Goal: Register for event/course: Register for event/course

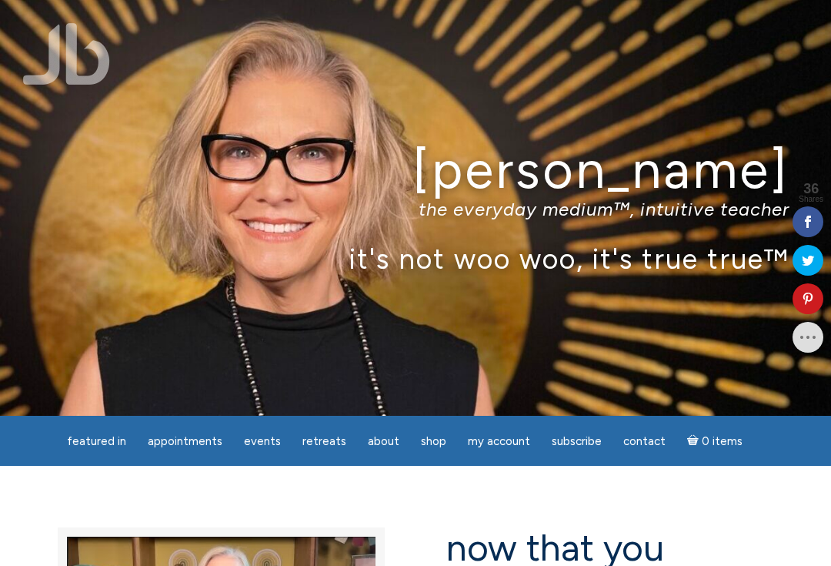
click at [574, 445] on span "Subscribe" at bounding box center [577, 441] width 50 height 14
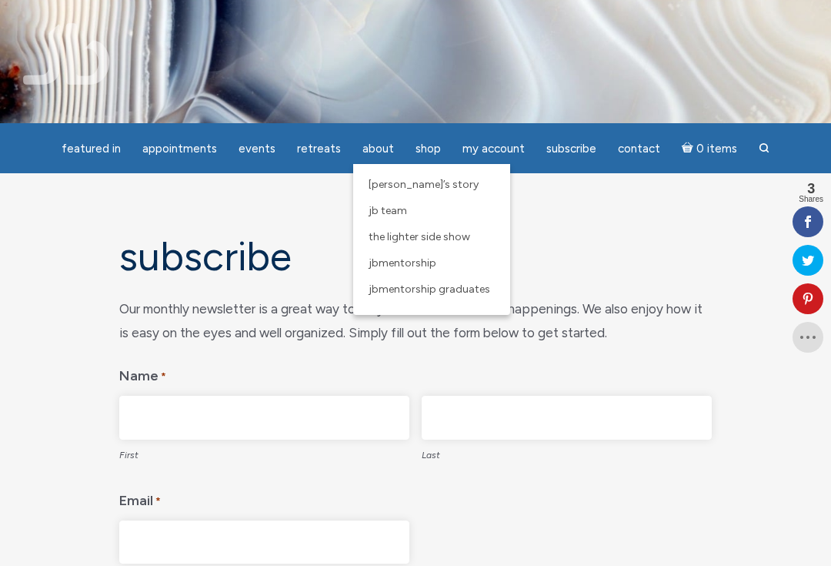
click at [613, 243] on h1 "Subscribe" at bounding box center [415, 257] width 592 height 44
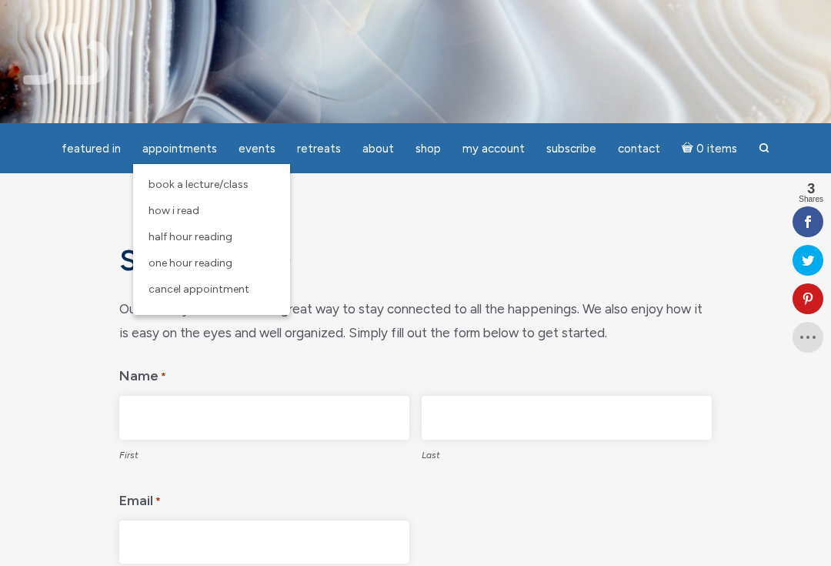
click at [231, 243] on span "Half Hour Reading" at bounding box center [190, 236] width 84 height 13
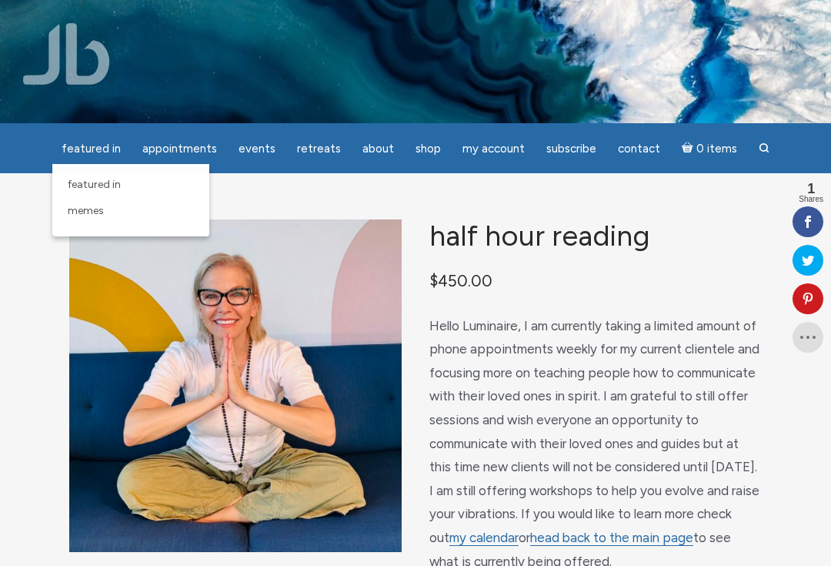
click at [716, 218] on div "Half Hour Reading $ 450.00 Hello Luminaire, I am currently taking a limited amo…" at bounding box center [415, 457] width 831 height 568
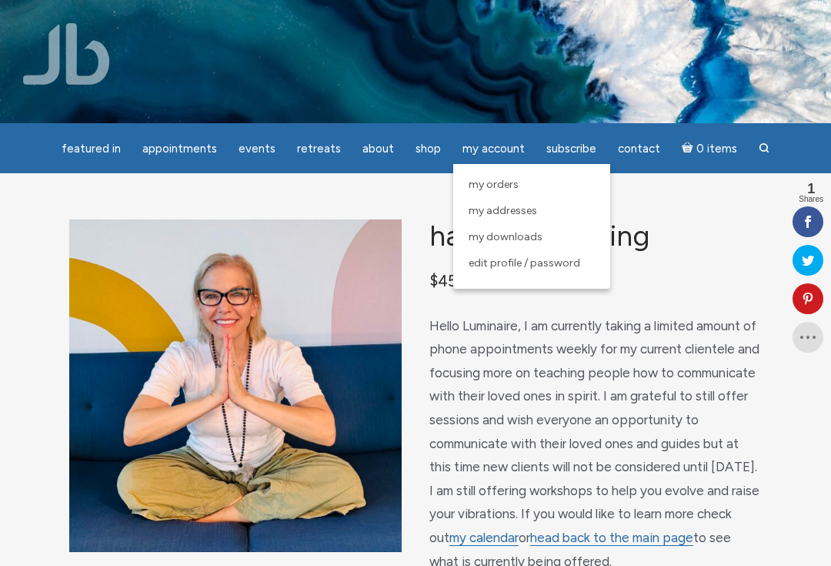
click at [738, 242] on h1 "Half Hour Reading" at bounding box center [595, 235] width 332 height 32
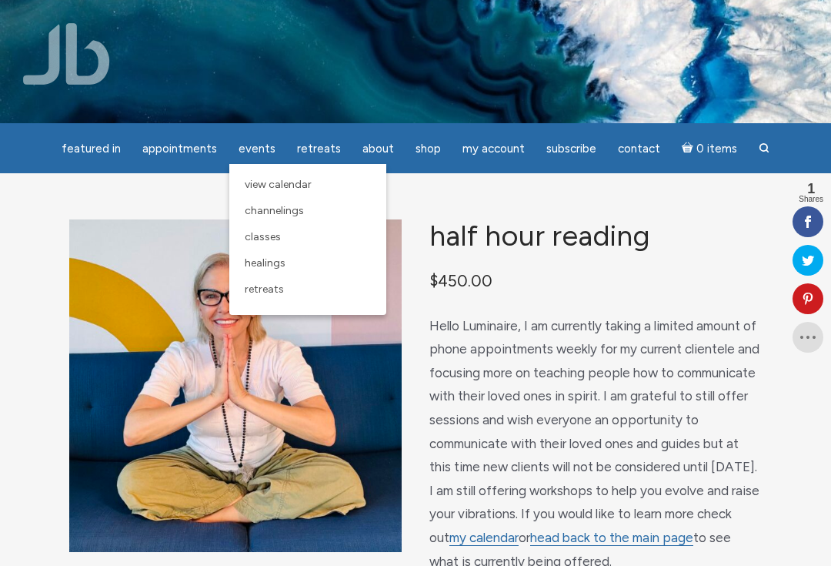
click at [315, 212] on link "Channelings" at bounding box center [308, 211] width 142 height 26
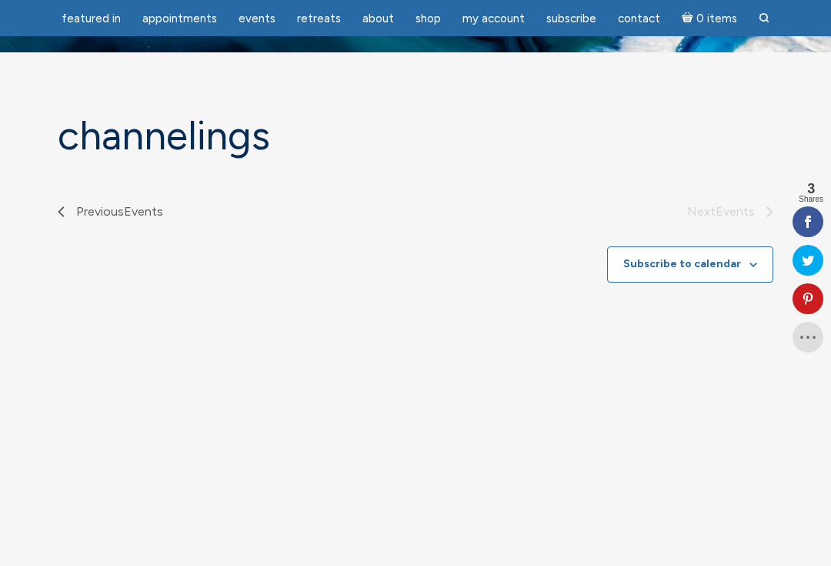
scroll to position [69, 0]
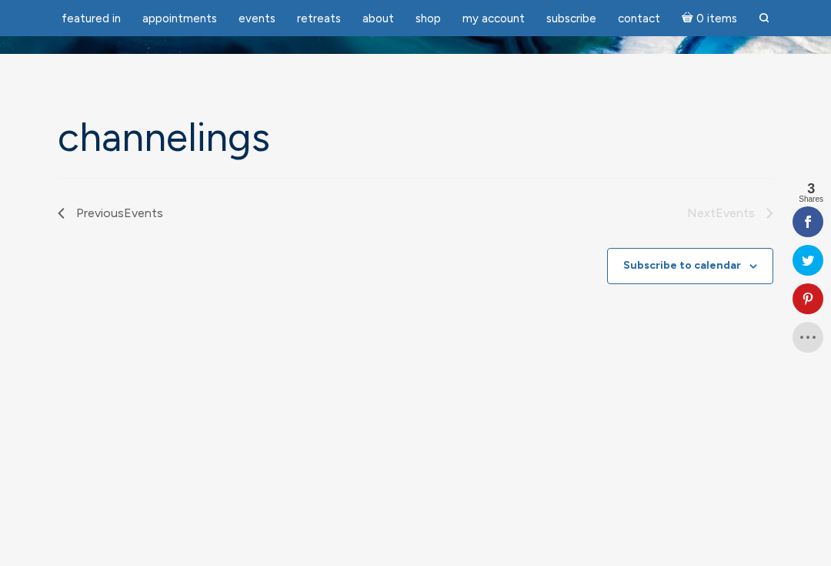
click at [756, 266] on icon "main" at bounding box center [753, 266] width 8 height 5
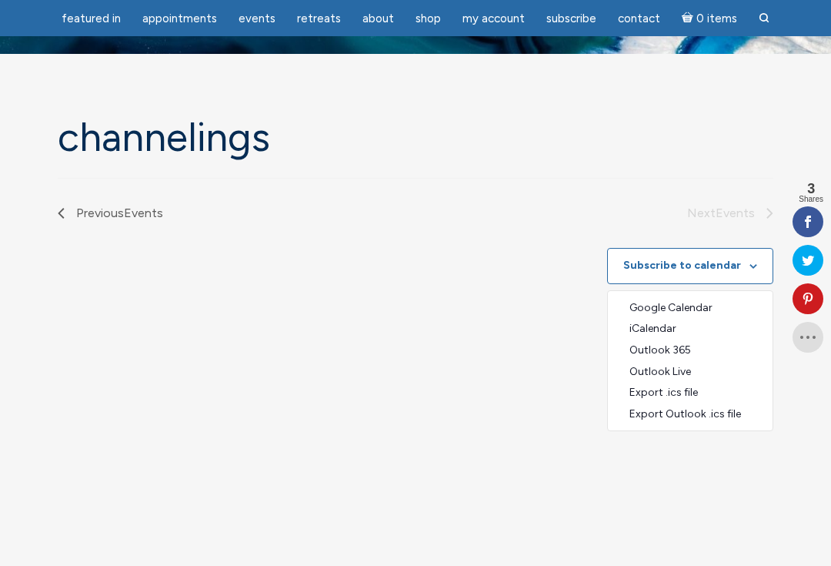
click at [442, 186] on nav "Previous Events [DATE] Next Events" at bounding box center [416, 200] width 716 height 45
click at [68, 215] on link "Previous Events" at bounding box center [110, 213] width 105 height 20
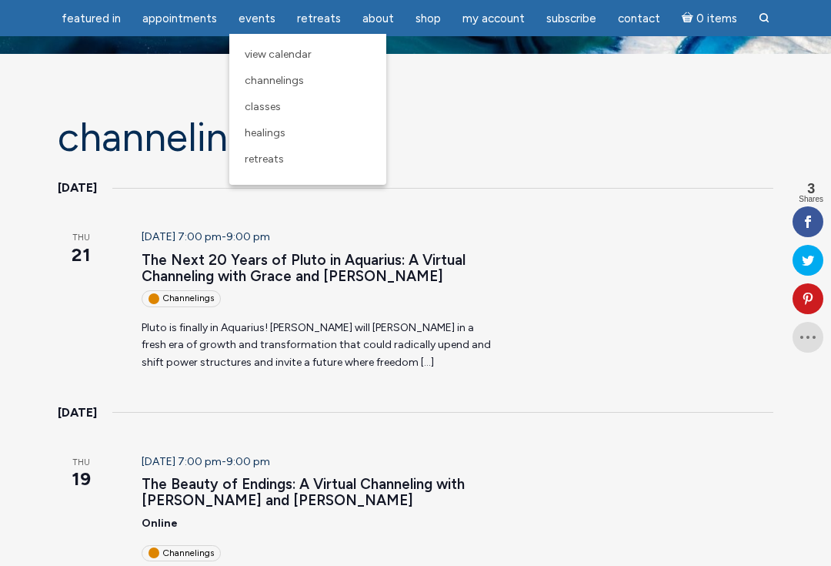
click at [315, 56] on link "View Calendar" at bounding box center [308, 55] width 142 height 26
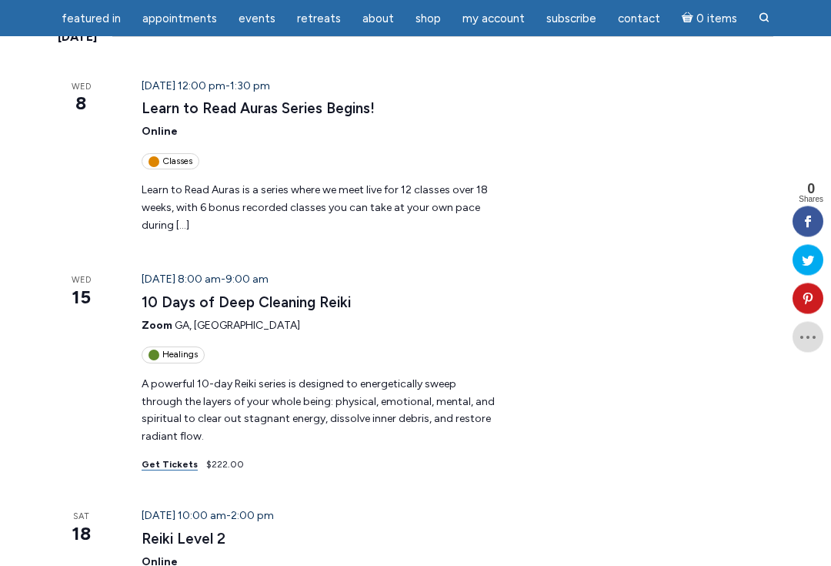
scroll to position [278, 0]
click at [432, 205] on p "Learn to Read Auras is a series where we meet live for 12 classes over 18 weeks…" at bounding box center [321, 208] width 358 height 52
click at [377, 212] on p "Learn to Read Auras is a series where we meet live for 12 classes over 18 weeks…" at bounding box center [321, 208] width 358 height 52
click at [347, 193] on p "Learn to Read Auras is a series where we meet live for 12 classes over 18 weeks…" at bounding box center [321, 208] width 358 height 52
click at [337, 115] on link "Learn to Read Auras Series Begins!" at bounding box center [258, 108] width 233 height 18
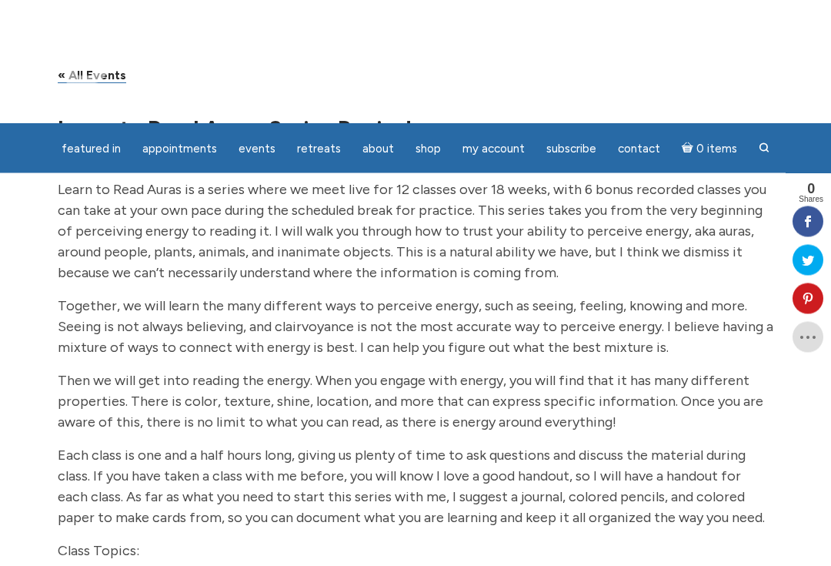
scroll to position [180, 0]
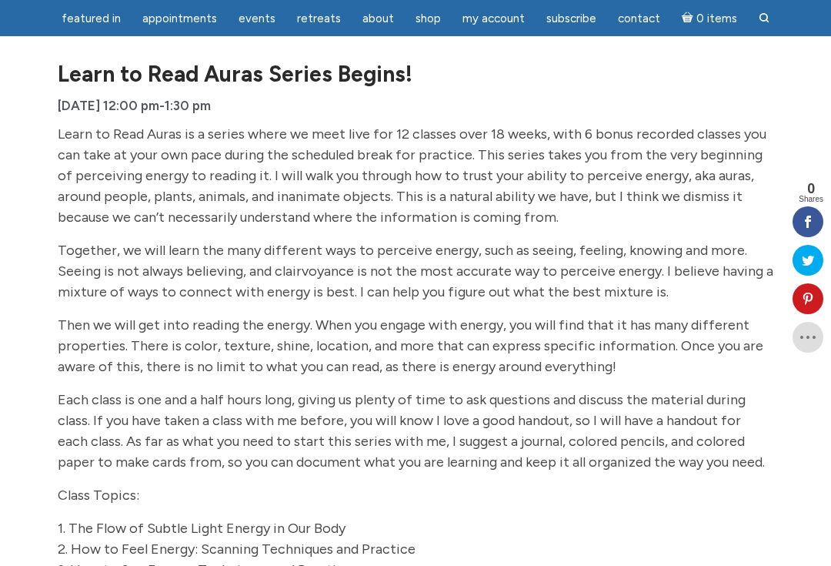
click at [698, 368] on p "Then we will get into reading the energy. When you engage with energy, you will…" at bounding box center [416, 346] width 716 height 62
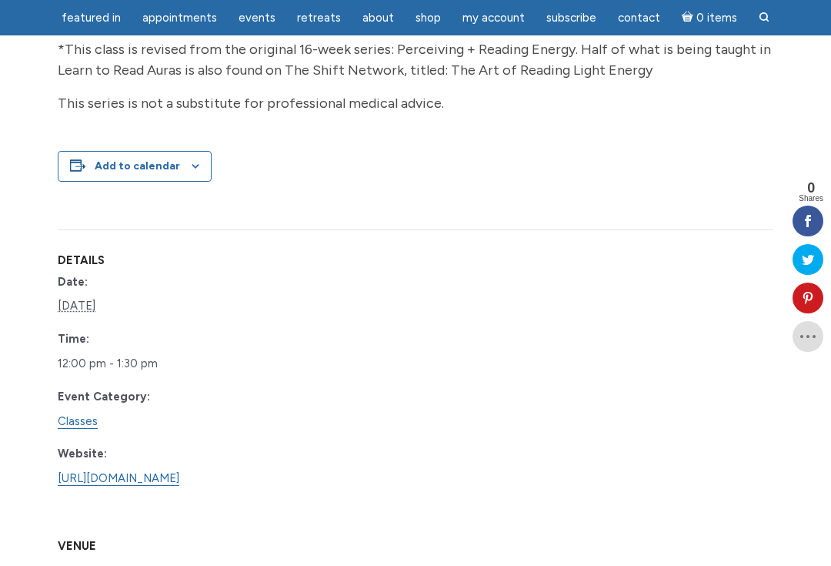
scroll to position [1160, 0]
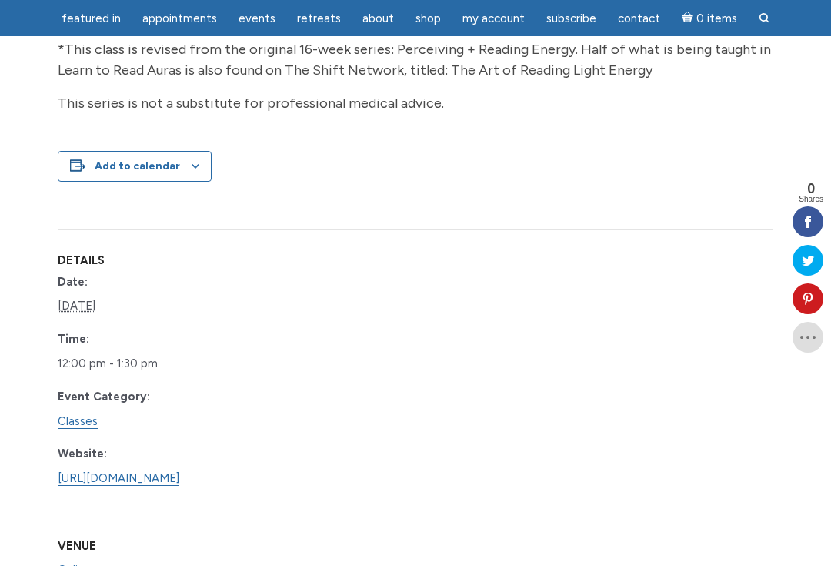
click at [179, 471] on link "[URL][DOMAIN_NAME]" at bounding box center [119, 478] width 122 height 15
